Goal: Transaction & Acquisition: Obtain resource

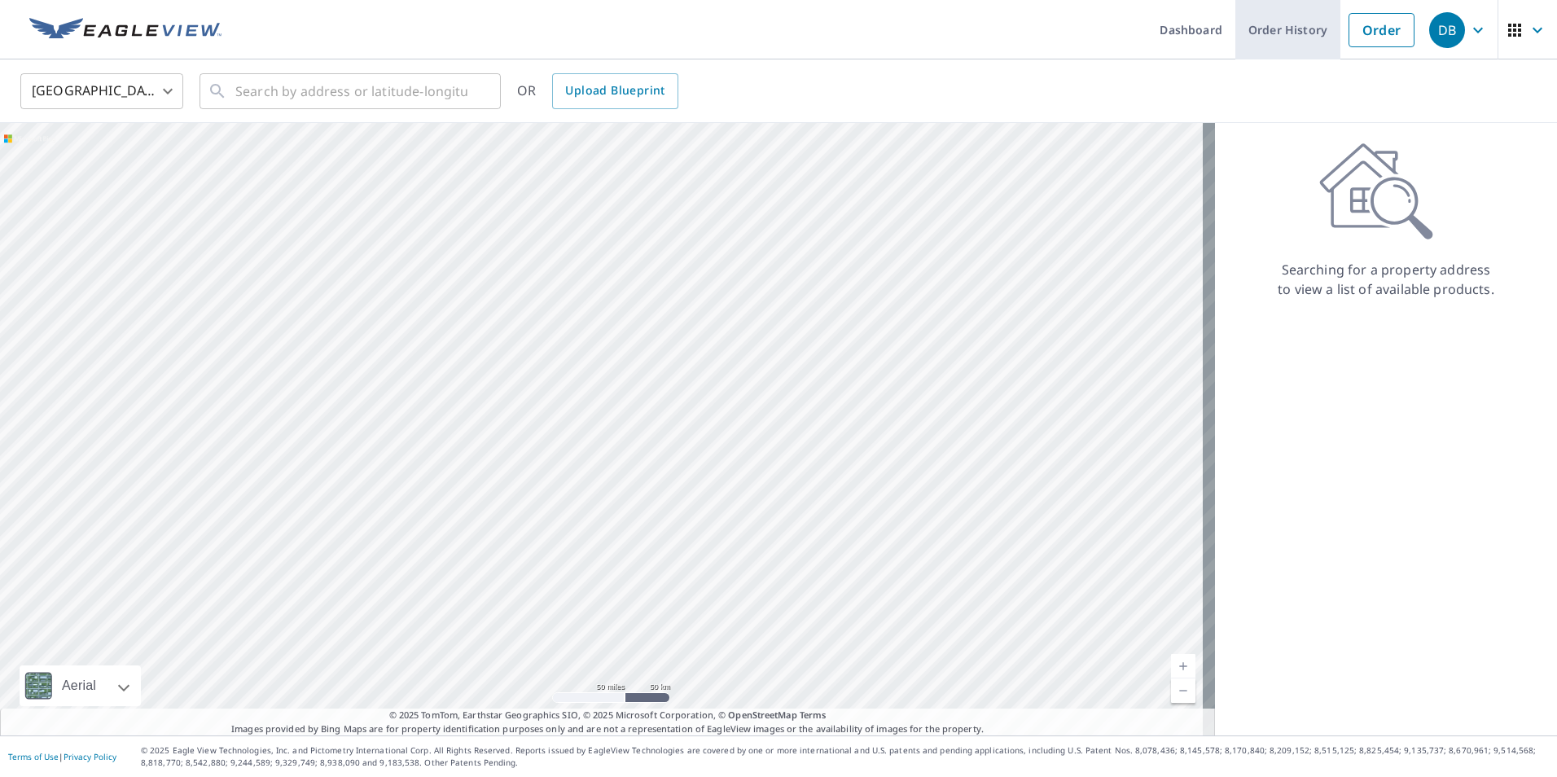
click at [1301, 33] on link "Order History" at bounding box center [1287, 29] width 105 height 59
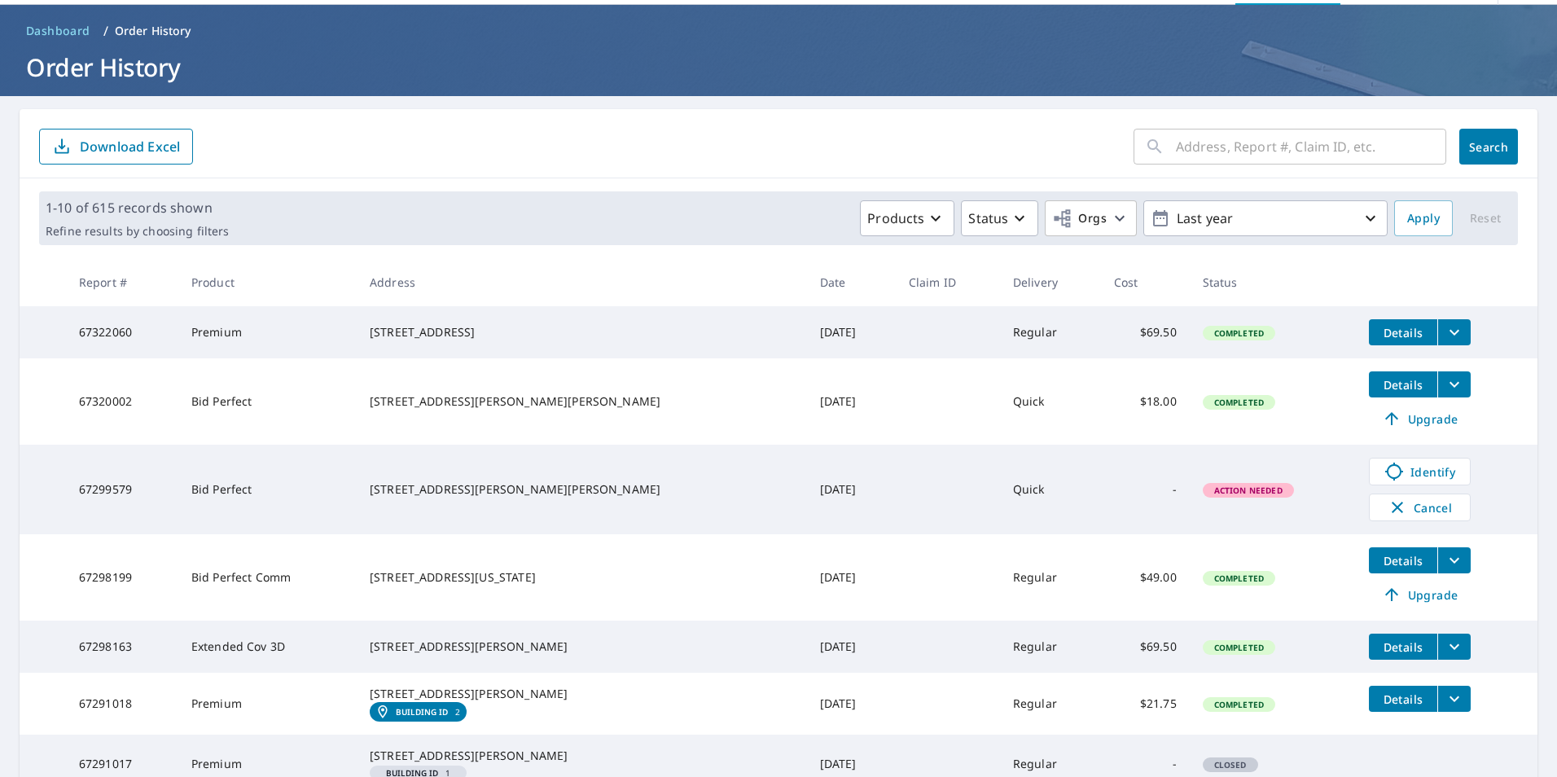
scroll to position [81, 0]
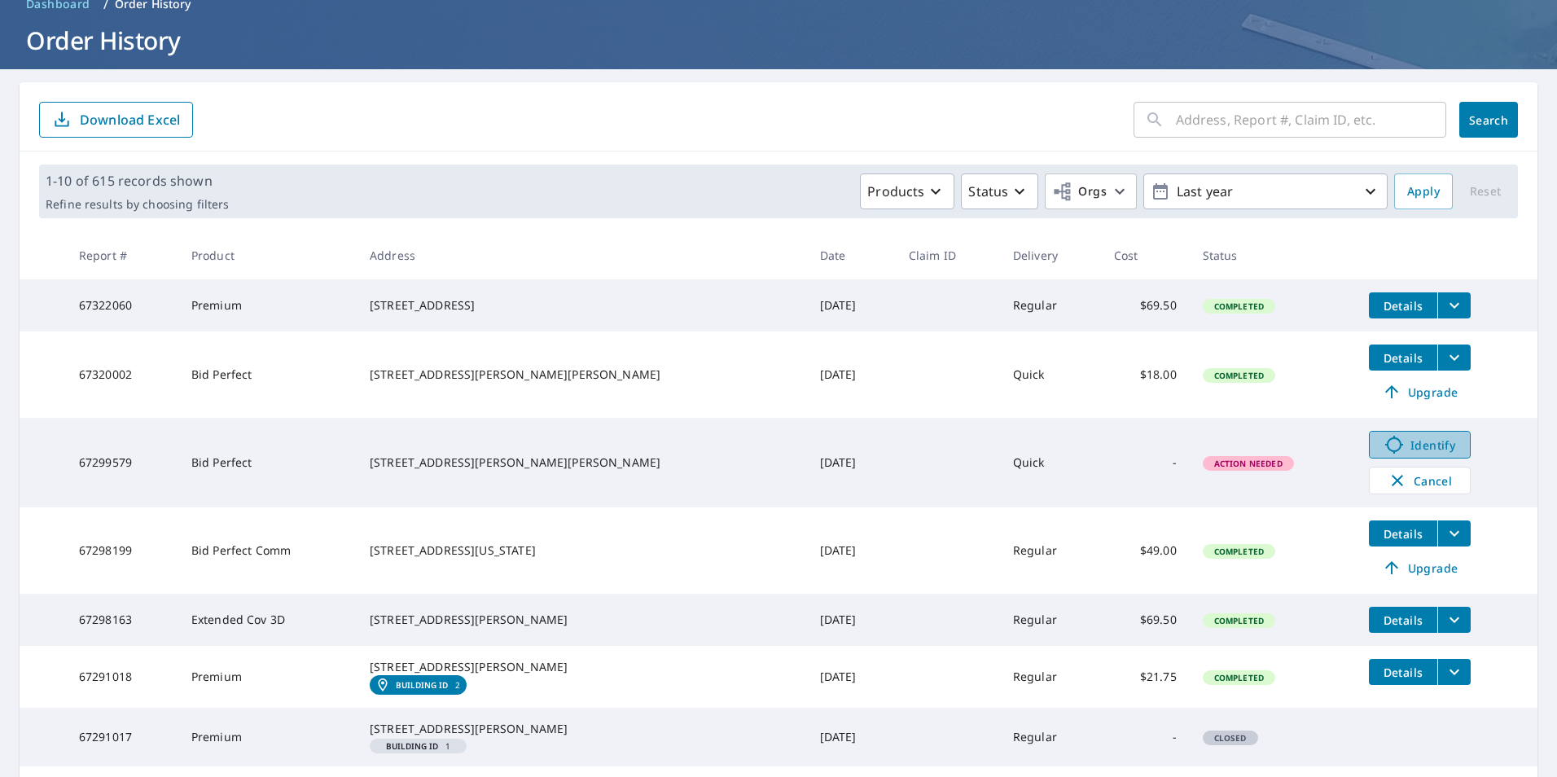
click at [1379, 454] on span "Identify" at bounding box center [1419, 445] width 81 height 20
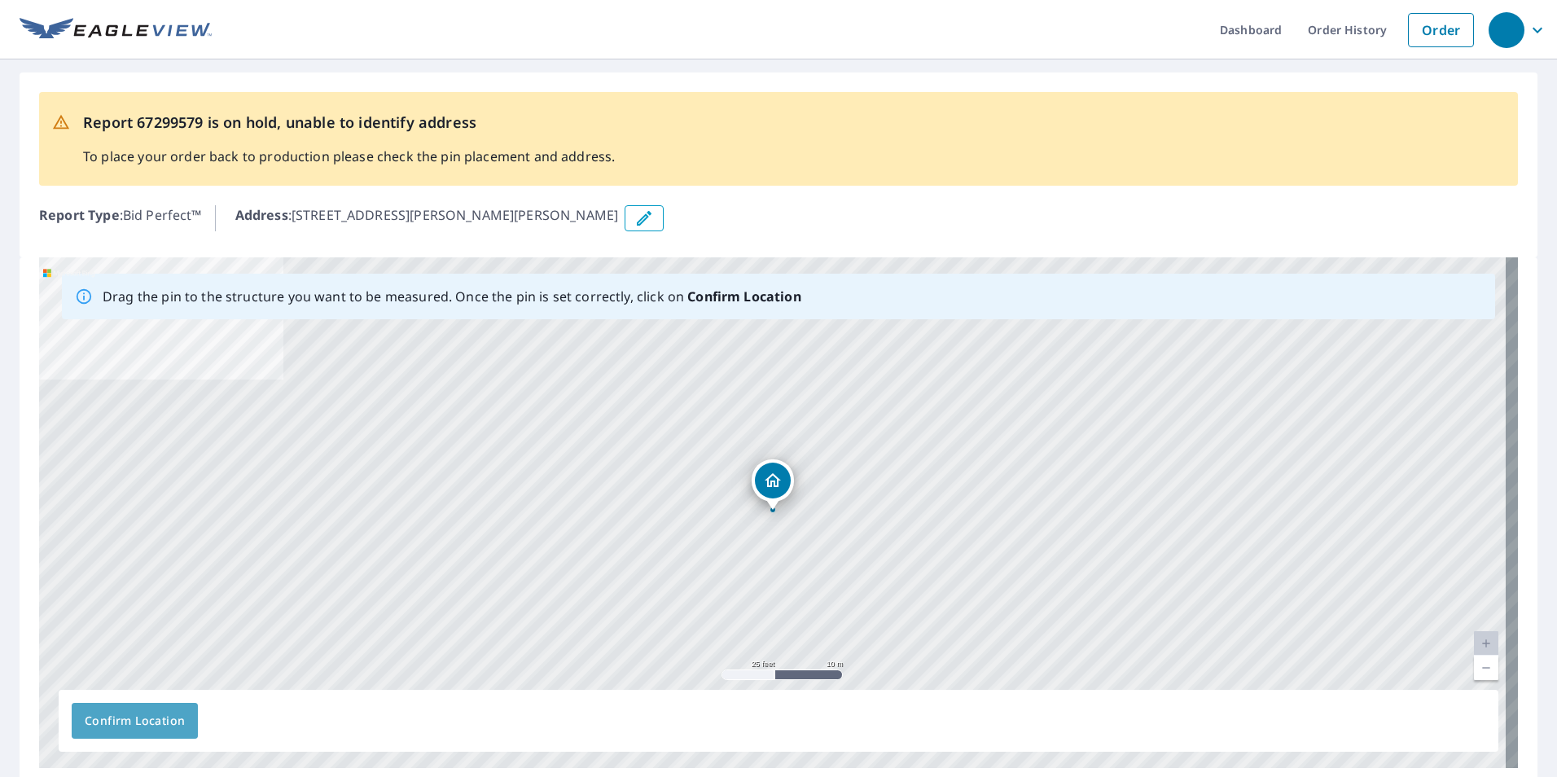
click at [143, 721] on span "Confirm Location" at bounding box center [135, 721] width 100 height 20
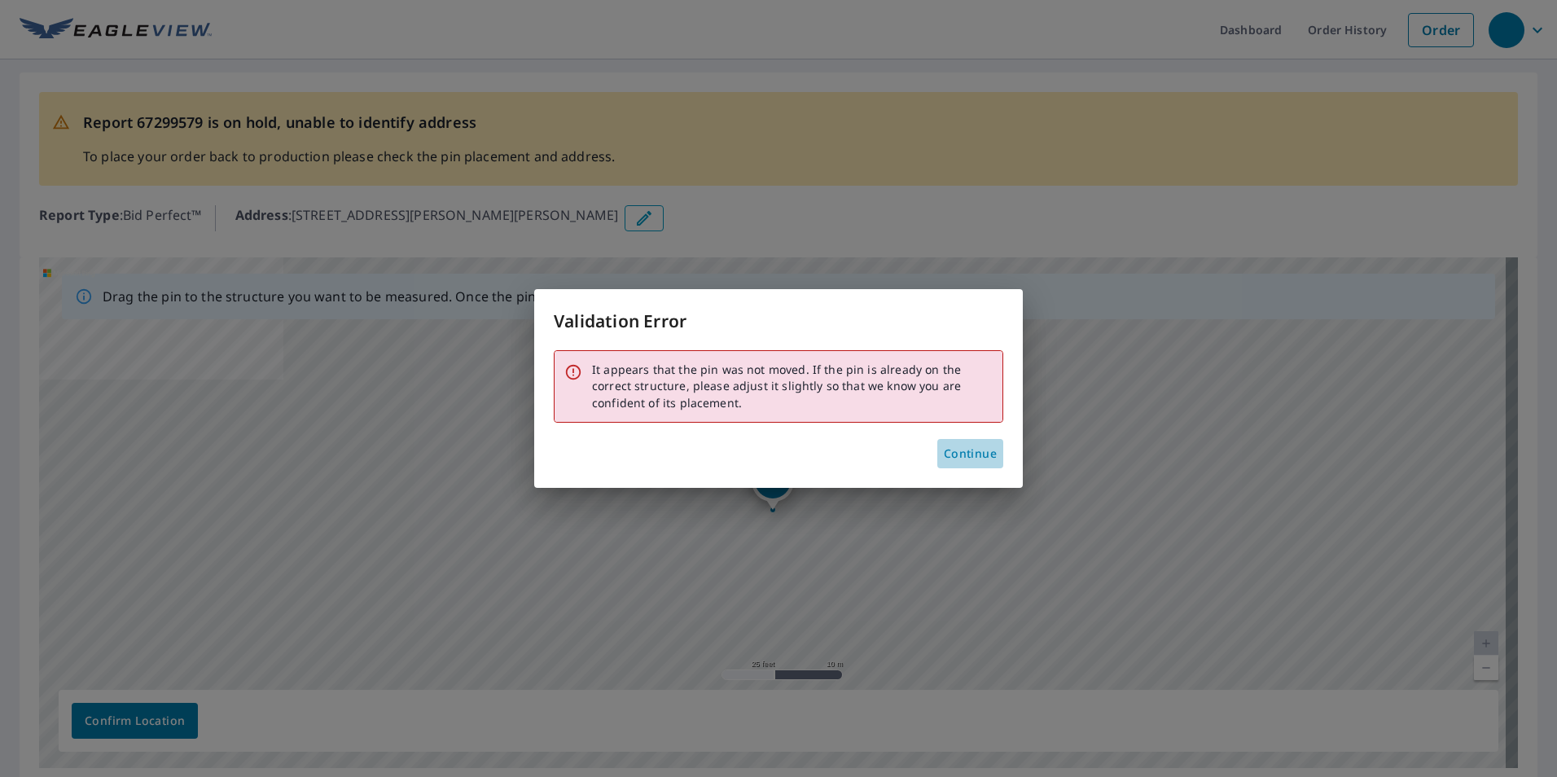
click at [973, 456] on span "Continue" at bounding box center [970, 454] width 53 height 20
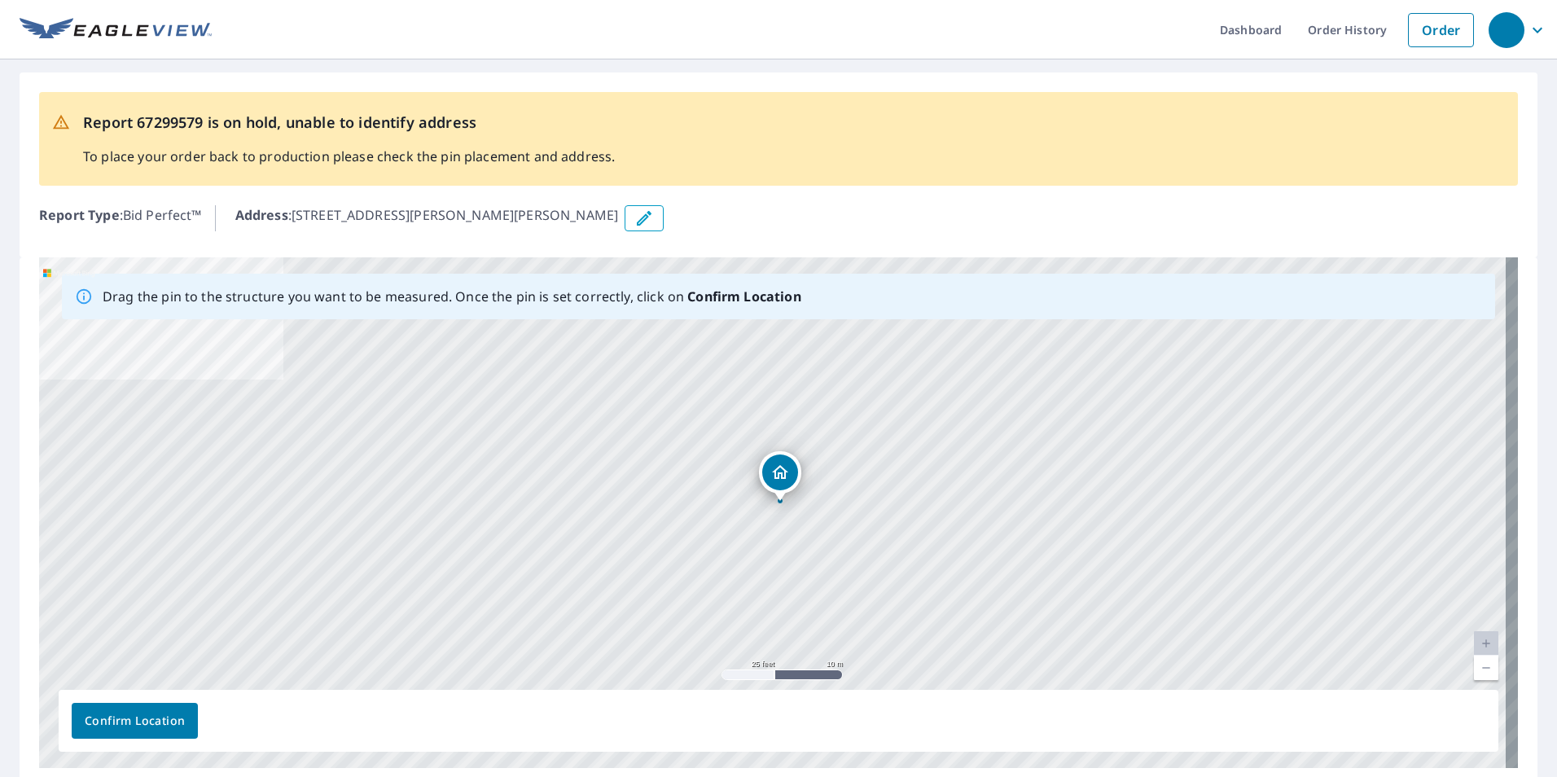
drag, startPoint x: 782, startPoint y: 485, endPoint x: 789, endPoint y: 476, distance: 11.6
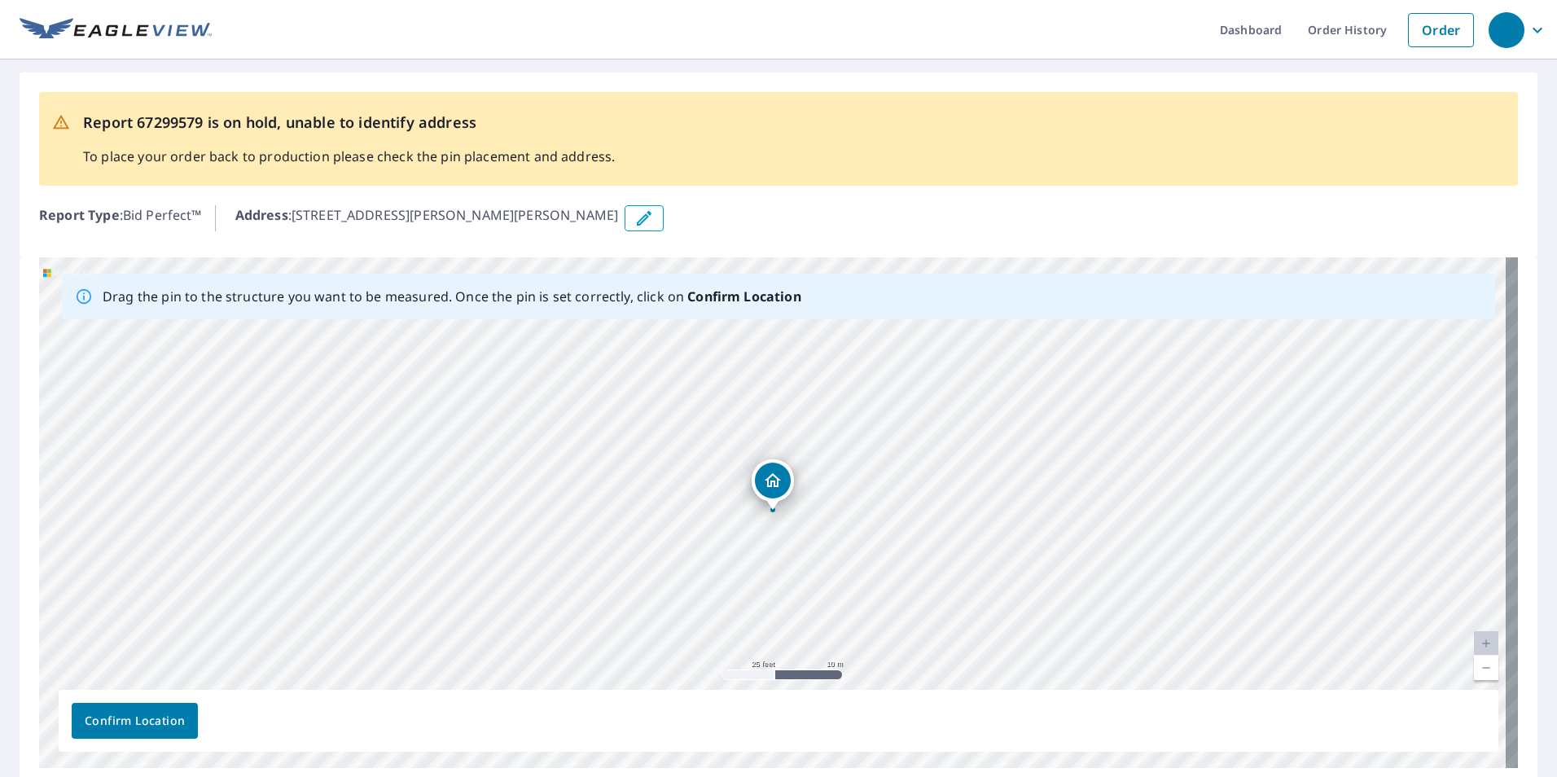
click at [169, 716] on span "Confirm Location" at bounding box center [135, 721] width 100 height 20
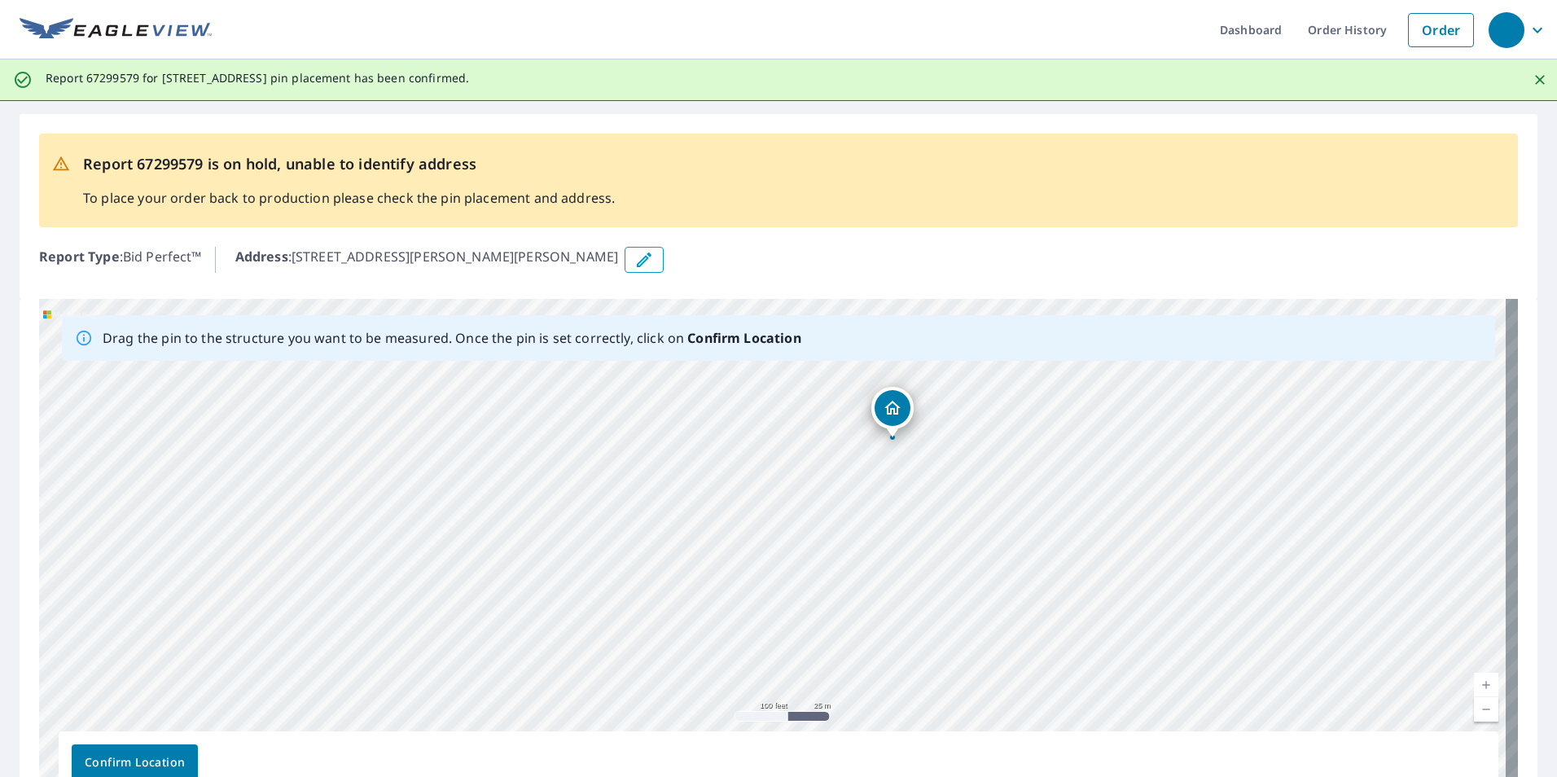
click at [142, 765] on span "Confirm Location" at bounding box center [135, 762] width 100 height 20
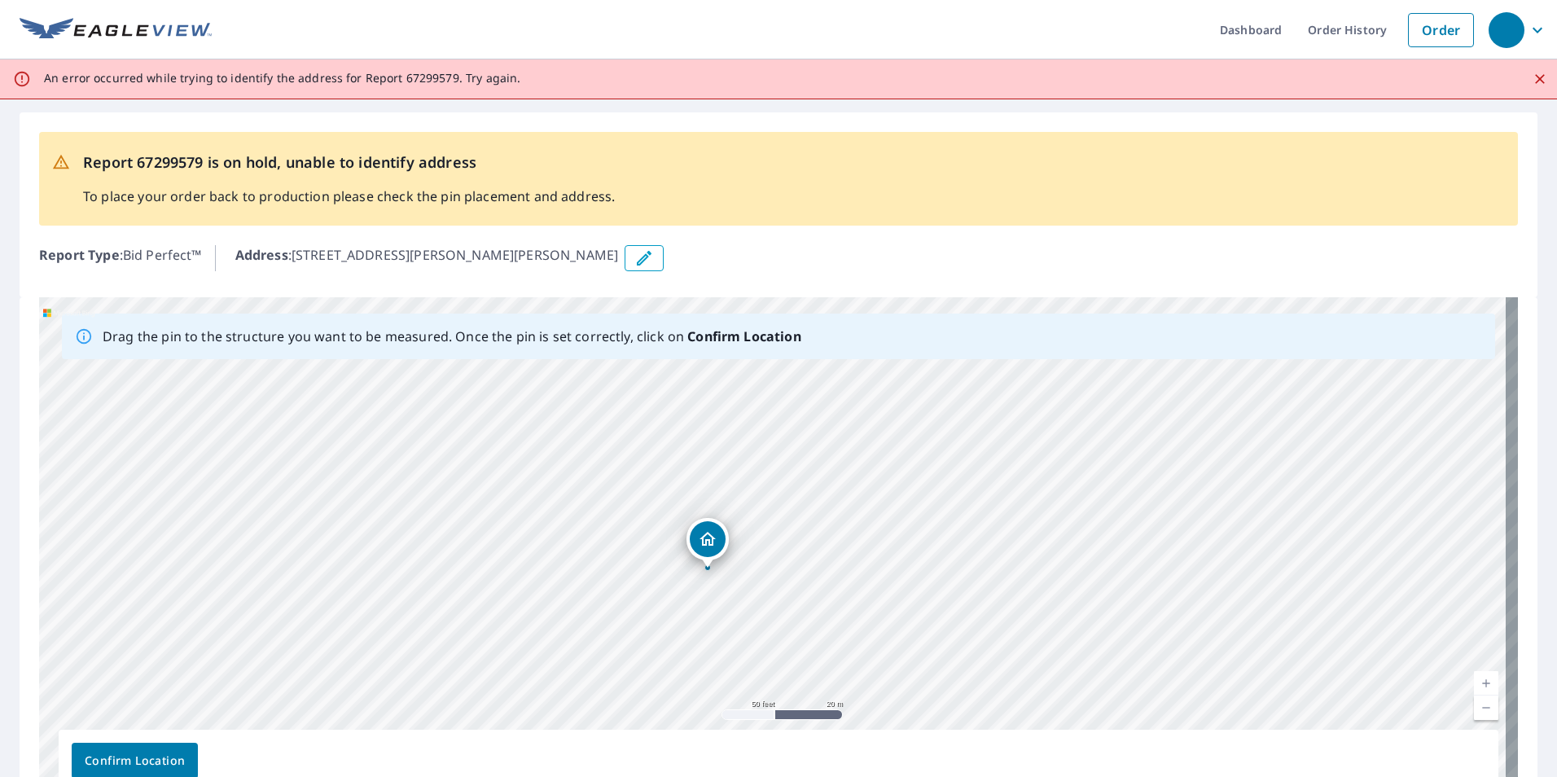
drag, startPoint x: 786, startPoint y: 554, endPoint x: 806, endPoint y: 510, distance: 48.4
click at [806, 510] on div "189 Laurel Rd Clinton, TN 37716" at bounding box center [778, 552] width 1478 height 510
click at [186, 745] on button "Confirm Location" at bounding box center [135, 760] width 126 height 36
drag, startPoint x: 781, startPoint y: 525, endPoint x: 771, endPoint y: 520, distance: 10.9
click at [771, 520] on div "189 Laurel Rd Clinton, TN 37716" at bounding box center [778, 552] width 1478 height 510
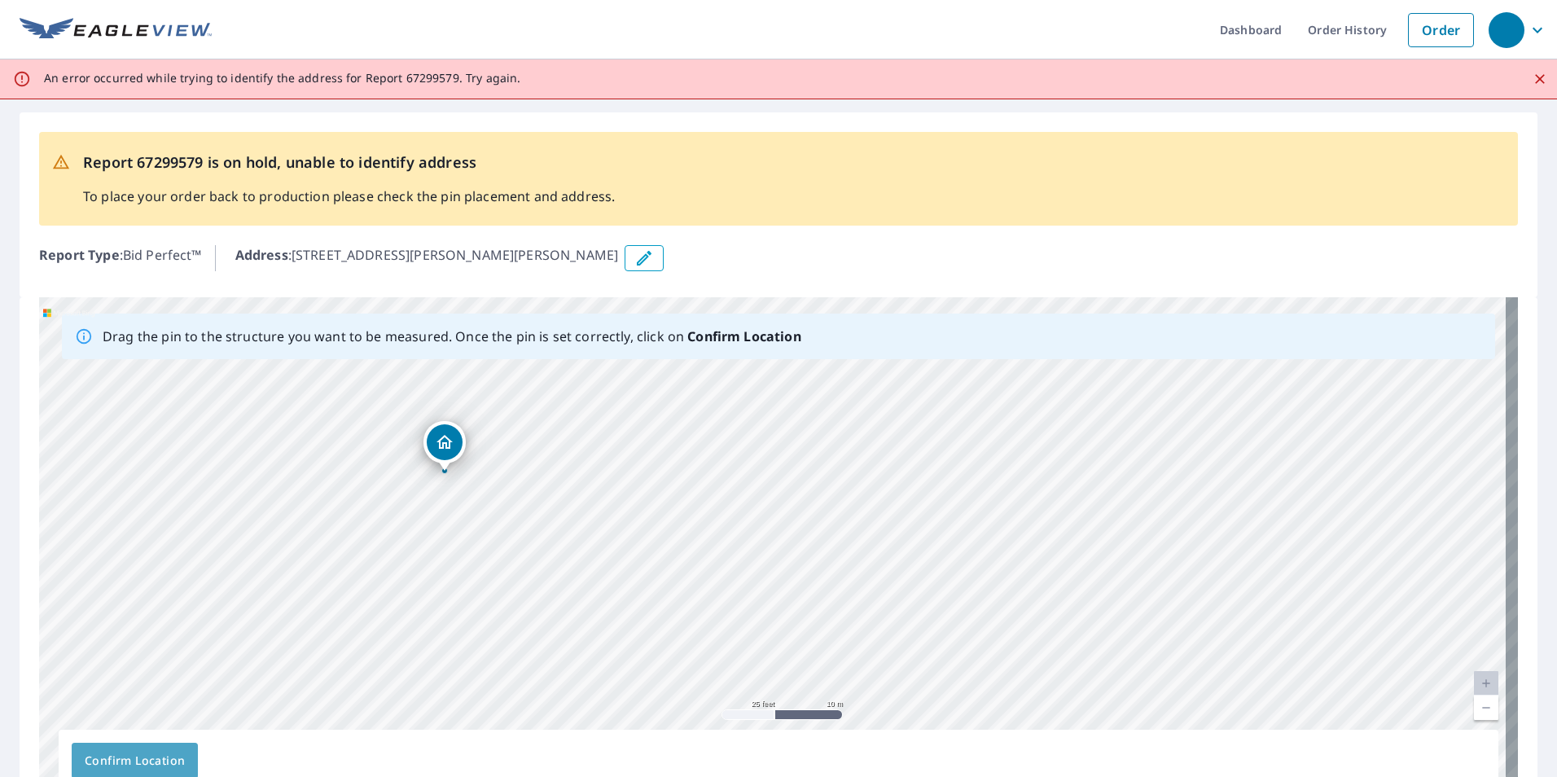
click at [157, 763] on span "Confirm Location" at bounding box center [135, 761] width 100 height 20
click at [744, 335] on b "Confirm Location" at bounding box center [743, 336] width 113 height 18
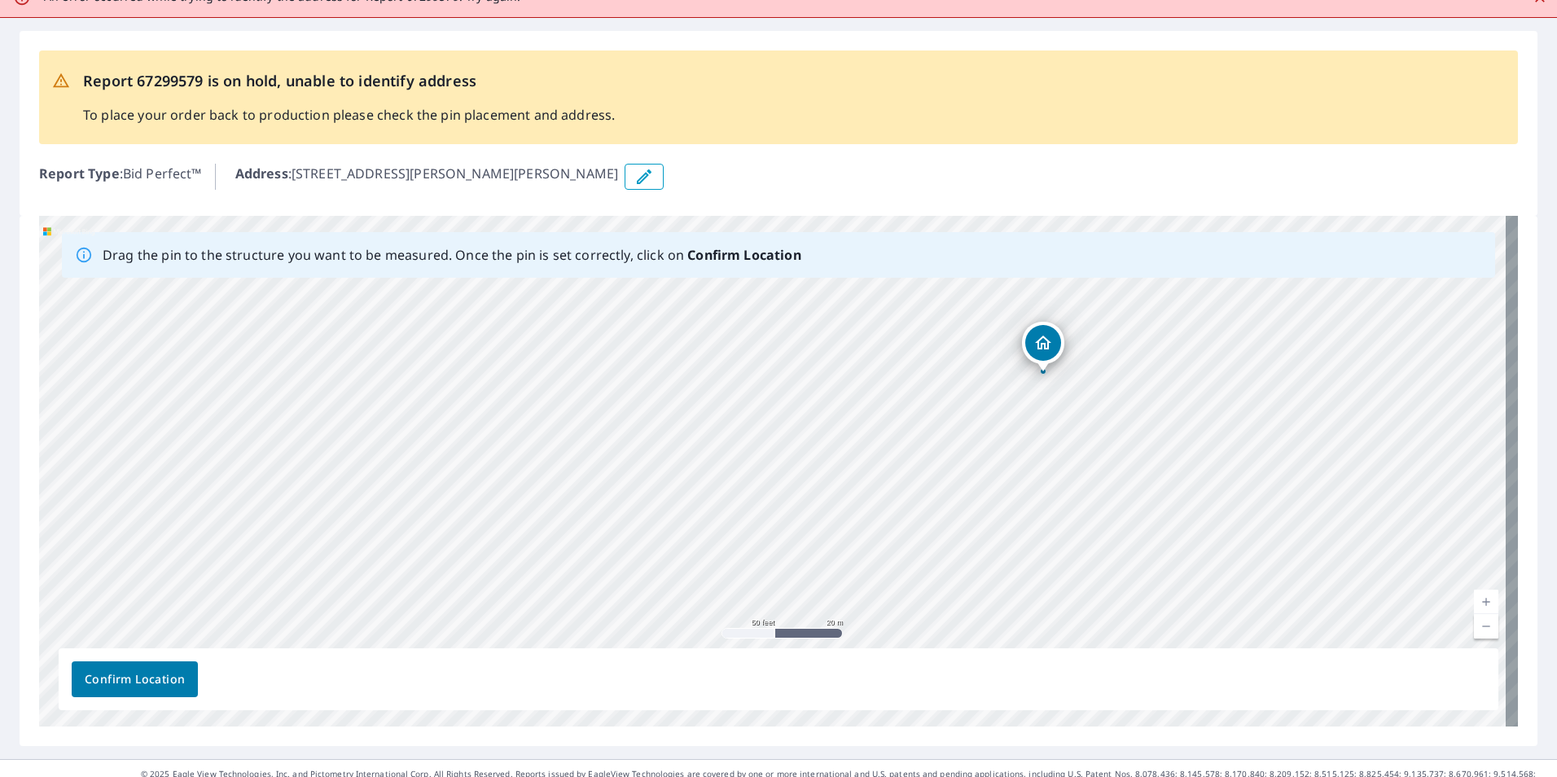
scroll to position [105, 0]
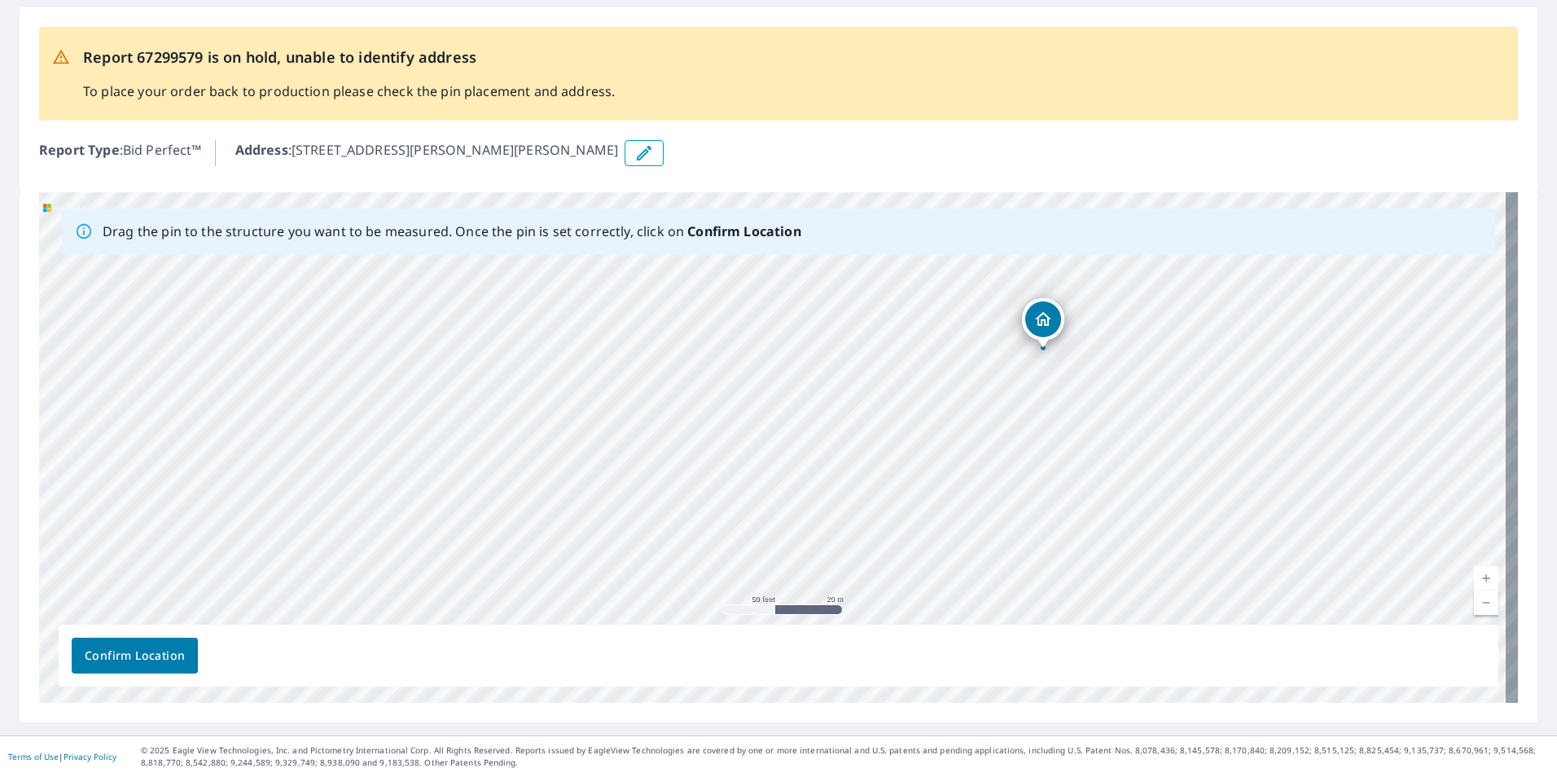
drag, startPoint x: 1518, startPoint y: 583, endPoint x: 1516, endPoint y: 519, distance: 63.5
click at [1516, 519] on div "Drag the pin to the structure you want to be measured. Once the pin is set corr…" at bounding box center [778, 457] width 1517 height 530
drag, startPoint x: 1042, startPoint y: 318, endPoint x: 1060, endPoint y: 326, distance: 19.7
click at [1060, 326] on div "189 Laurel Rd Clinton, TN 37716" at bounding box center [778, 447] width 1478 height 510
click at [149, 643] on button "Confirm Location" at bounding box center [135, 655] width 126 height 36
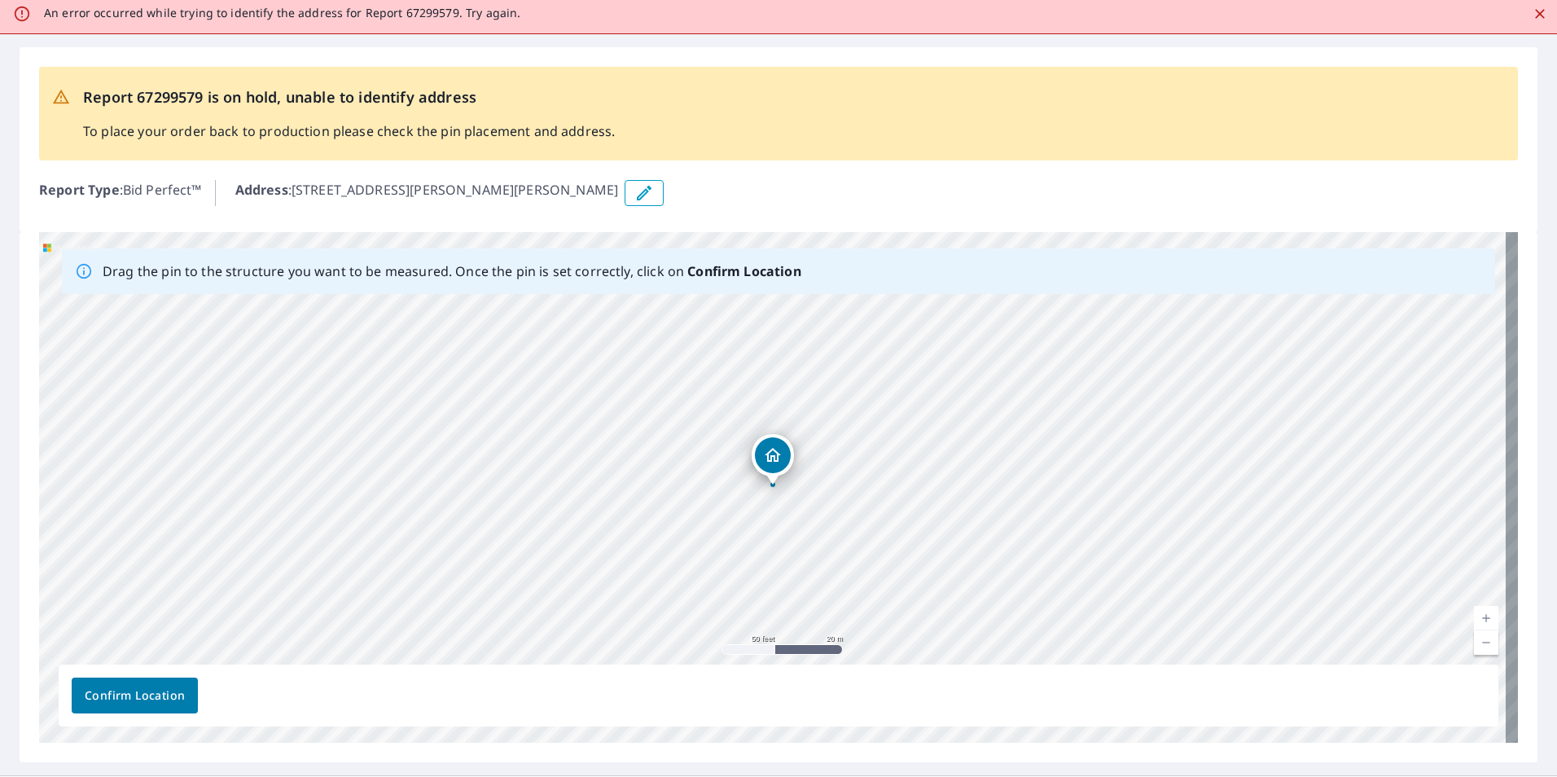
scroll to position [0, 0]
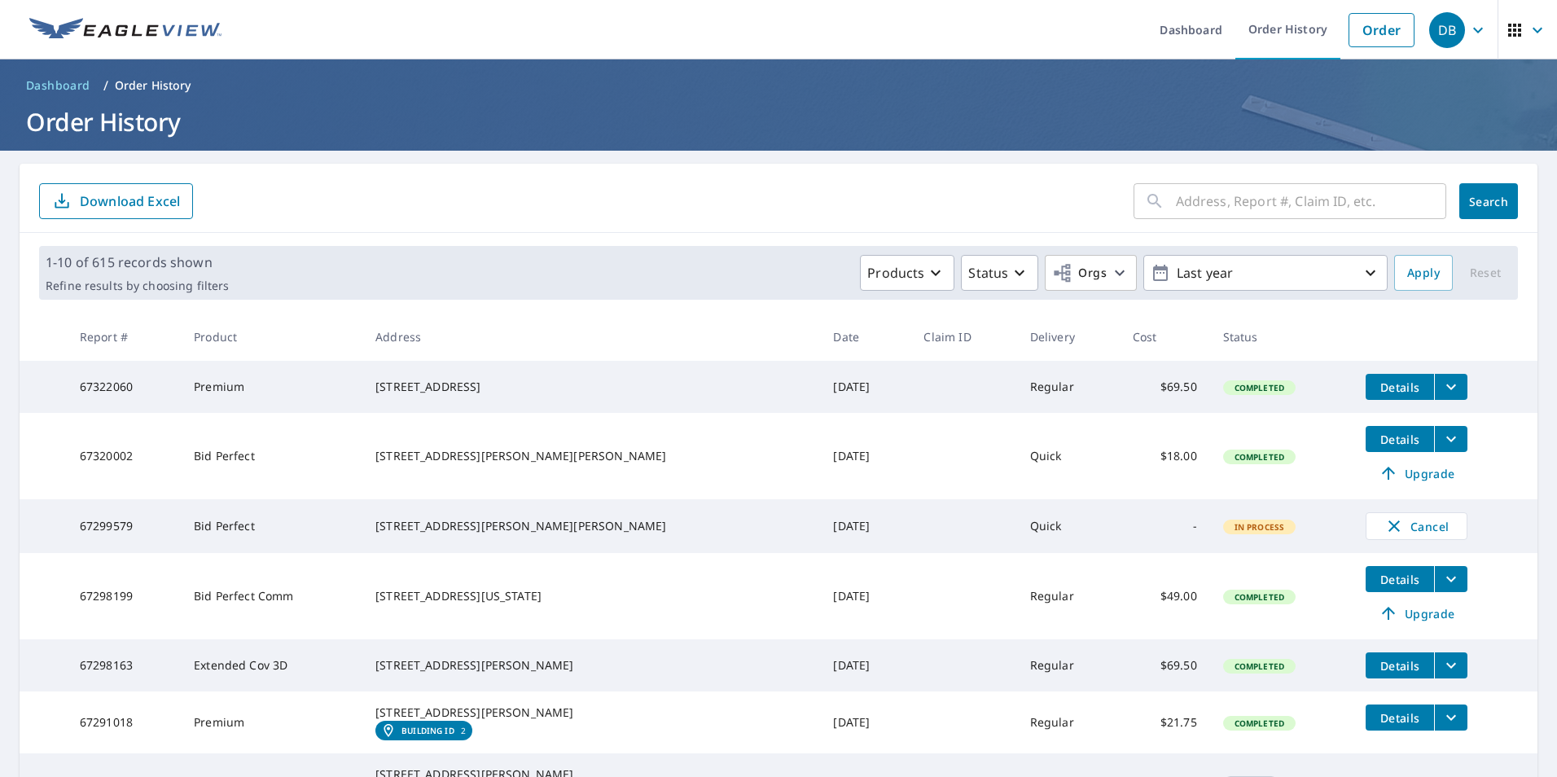
click at [1434, 396] on button "filesDropdownBtn-67322060" at bounding box center [1450, 387] width 33 height 26
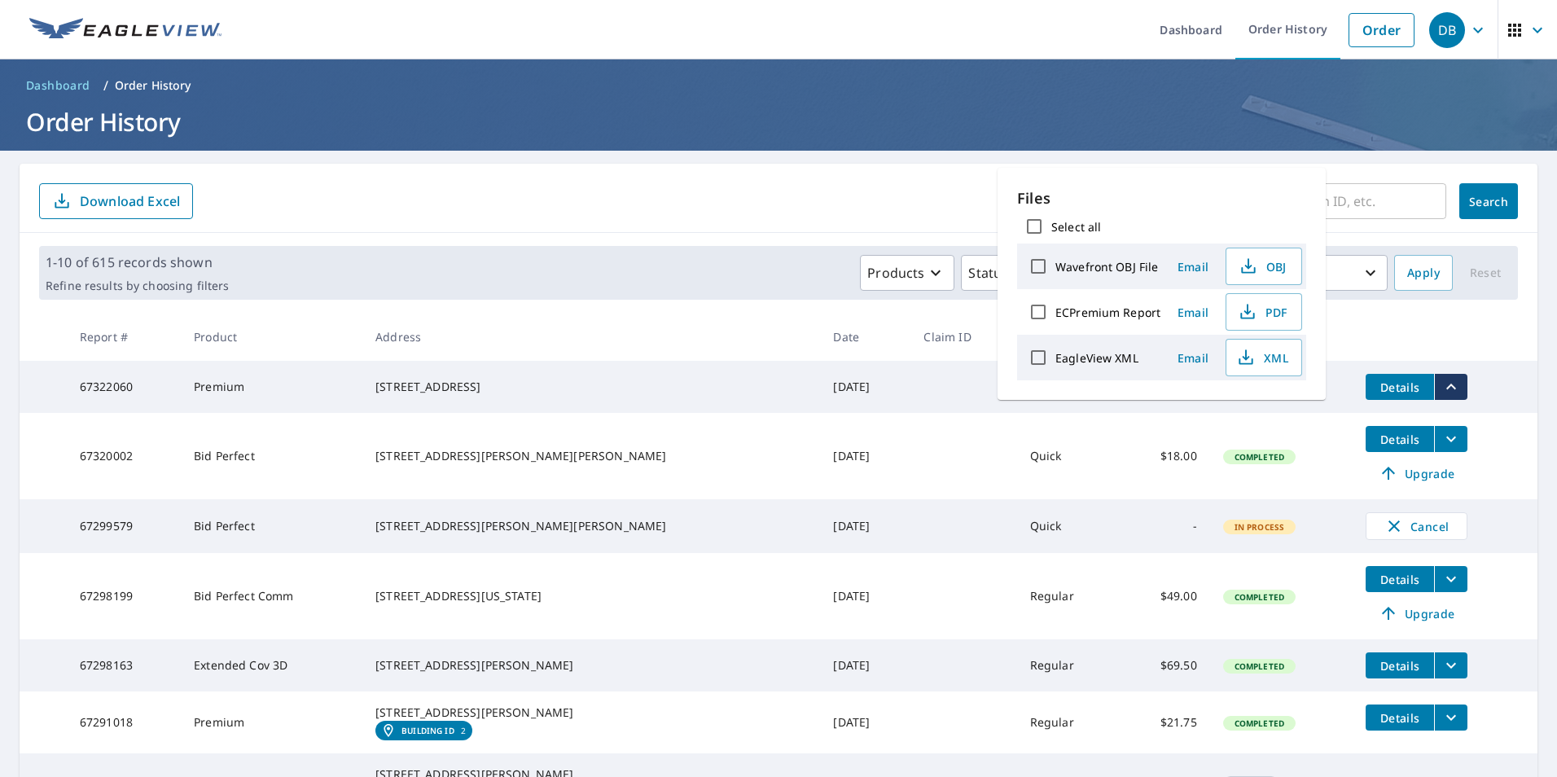
click at [1097, 309] on label "ECPremium Report" at bounding box center [1107, 311] width 105 height 15
click at [1055, 309] on input "ECPremium Report" at bounding box center [1038, 312] width 34 height 34
checkbox input "true"
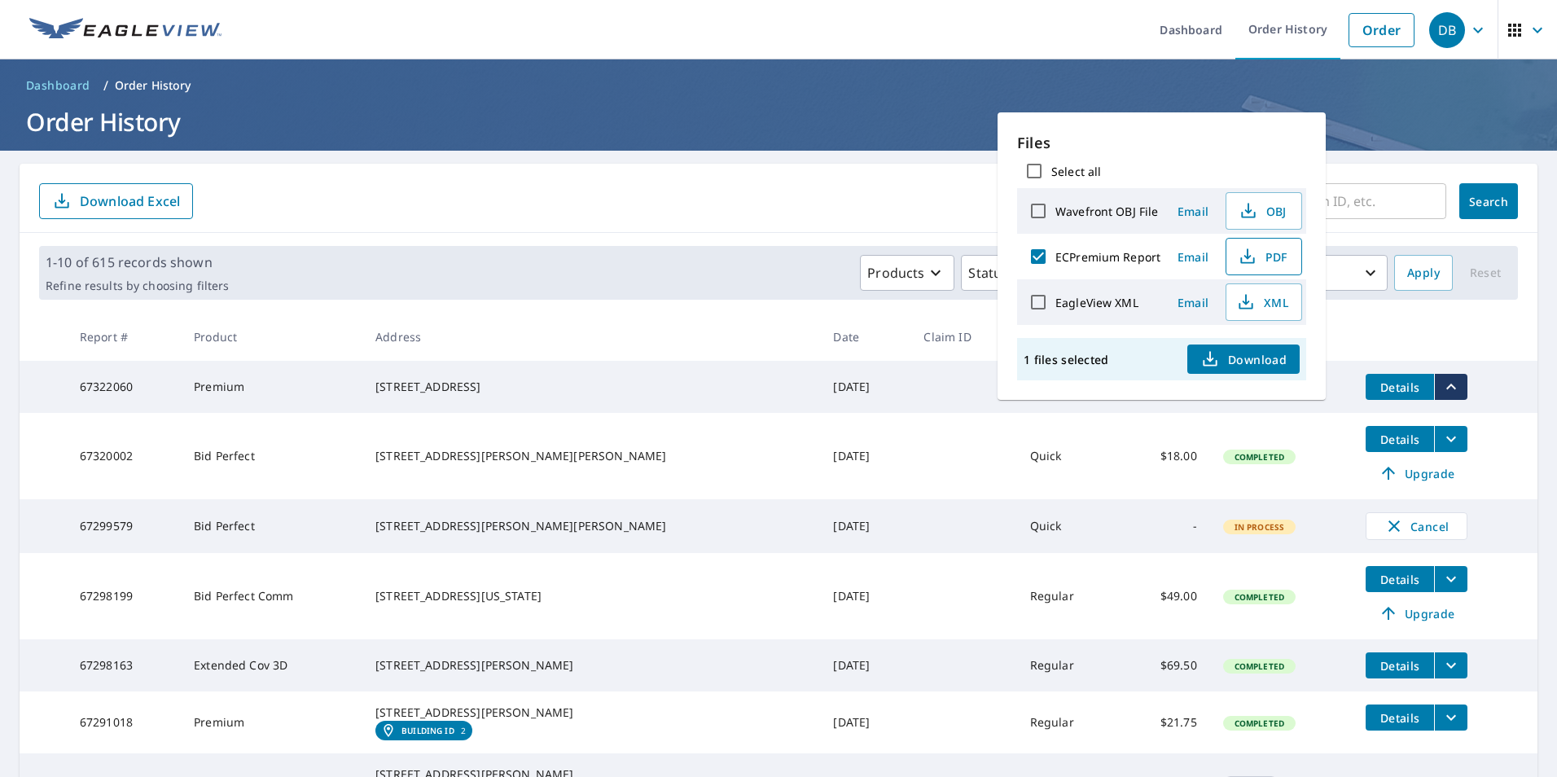
click at [1234, 245] on button "PDF" at bounding box center [1263, 256] width 77 height 37
